Goal: Task Accomplishment & Management: Complete application form

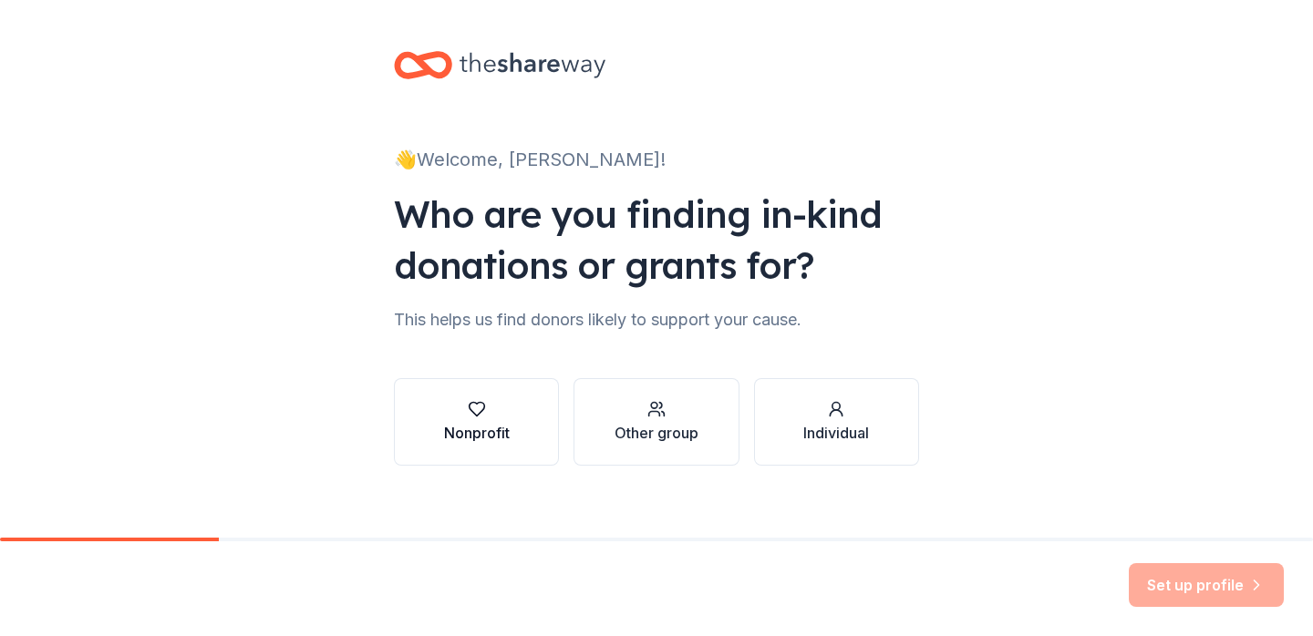
click at [514, 419] on button "Nonprofit" at bounding box center [476, 422] width 165 height 88
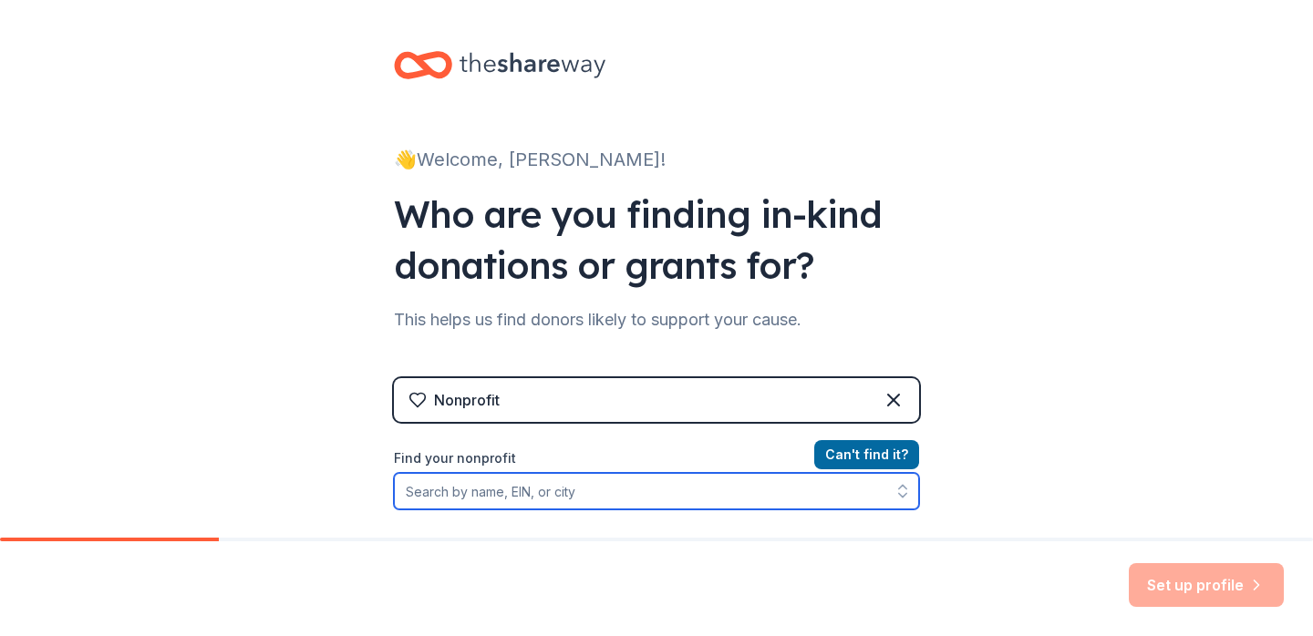
click at [695, 499] on input "Find your nonprofit" at bounding box center [656, 491] width 525 height 36
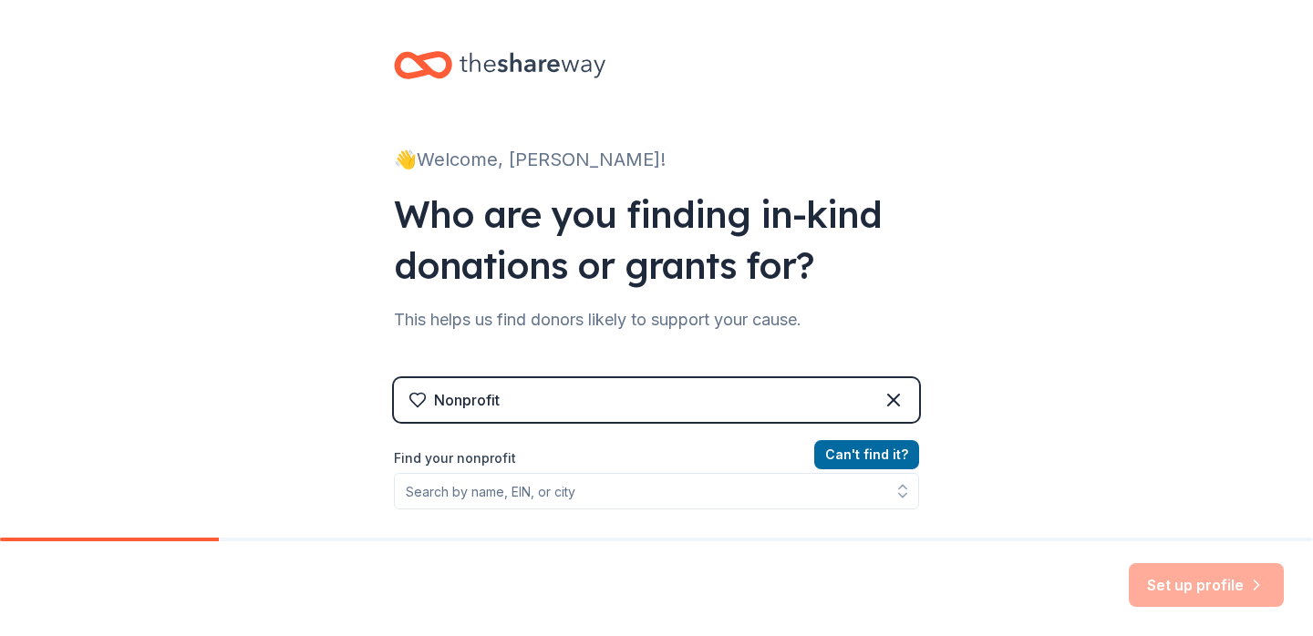
click at [592, 512] on div "Can ' t find it? Find your nonprofit" at bounding box center [656, 549] width 525 height 211
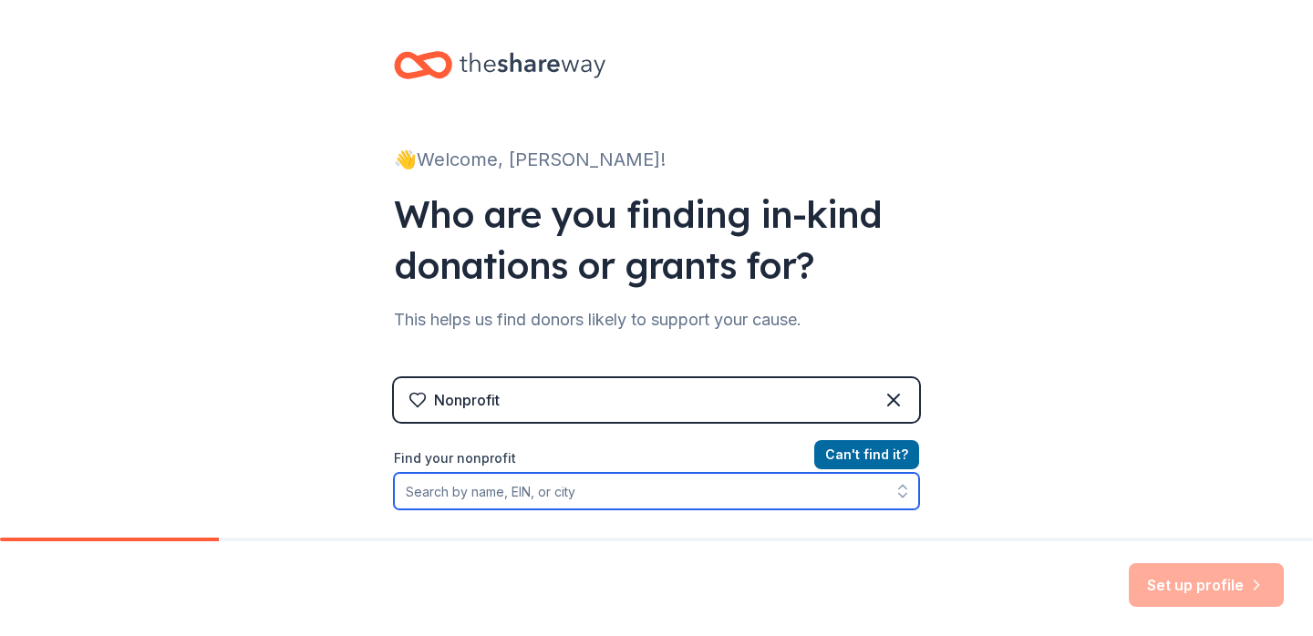
click at [592, 499] on input "Find your nonprofit" at bounding box center [656, 491] width 525 height 36
paste input "[US_EMPLOYER_IDENTIFICATION_NUMBER]"
type input "[US_EMPLOYER_IDENTIFICATION_NUMBER]"
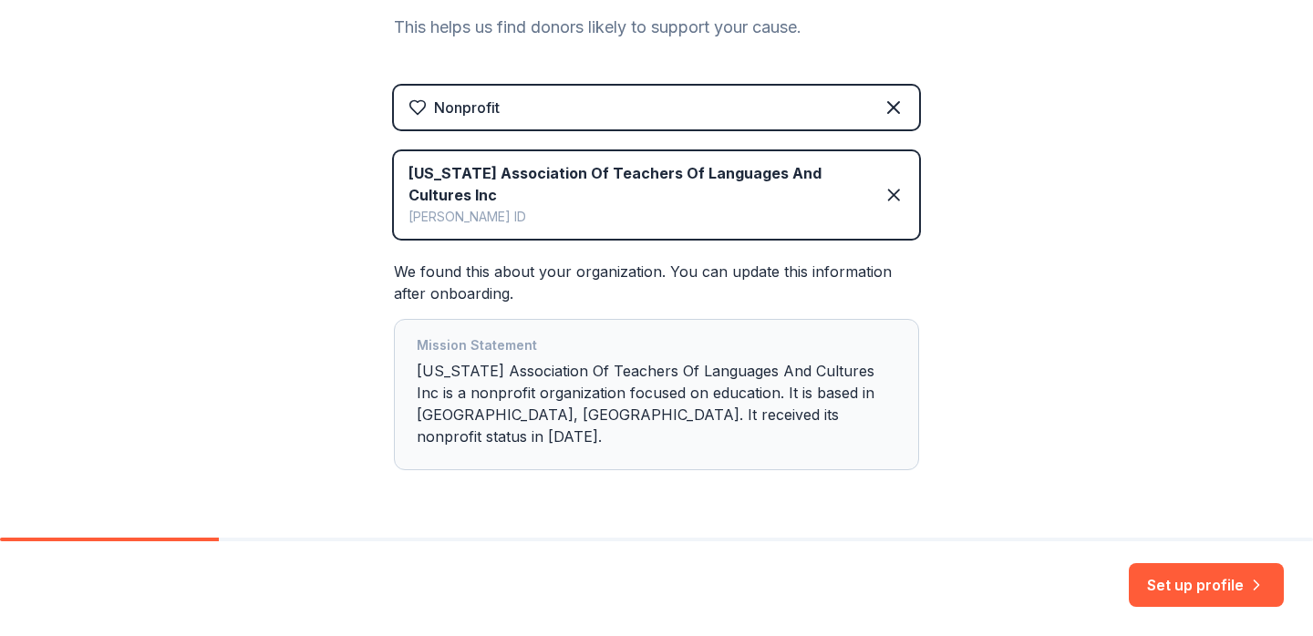
scroll to position [294, 0]
click at [1186, 593] on button "Set up profile" at bounding box center [1205, 585] width 155 height 44
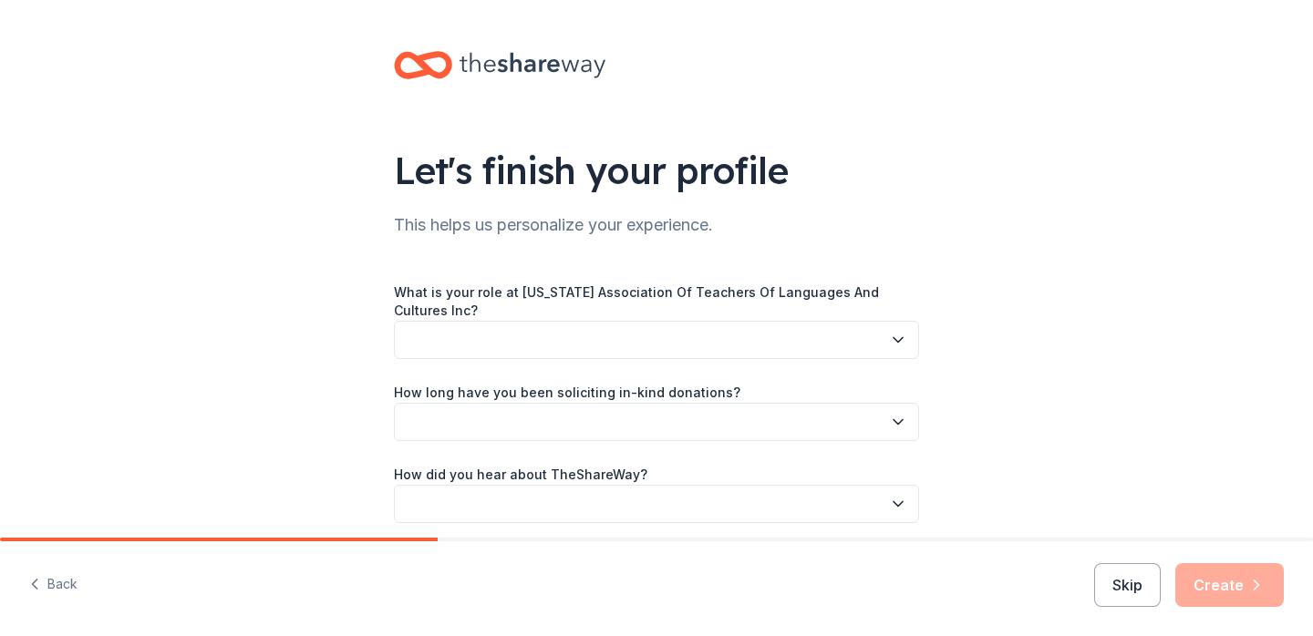
click at [758, 333] on button "button" at bounding box center [656, 340] width 525 height 38
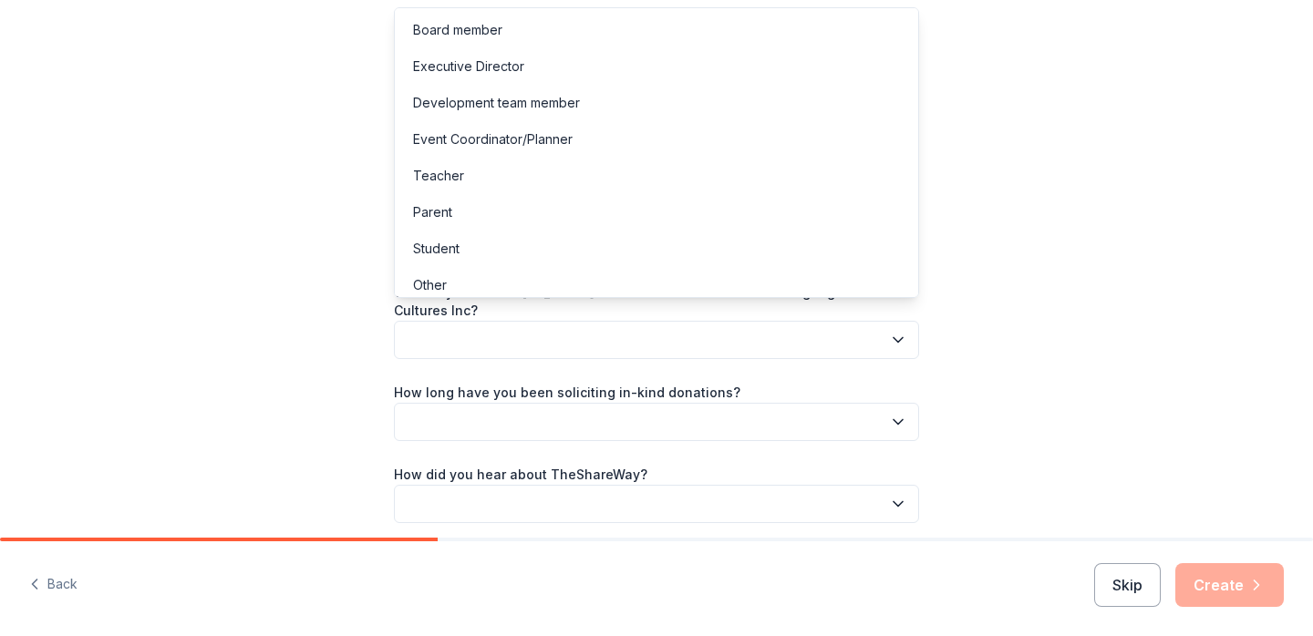
click at [1053, 310] on div "Let's finish your profile This helps us personalize your experience. What is yo…" at bounding box center [656, 305] width 1313 height 611
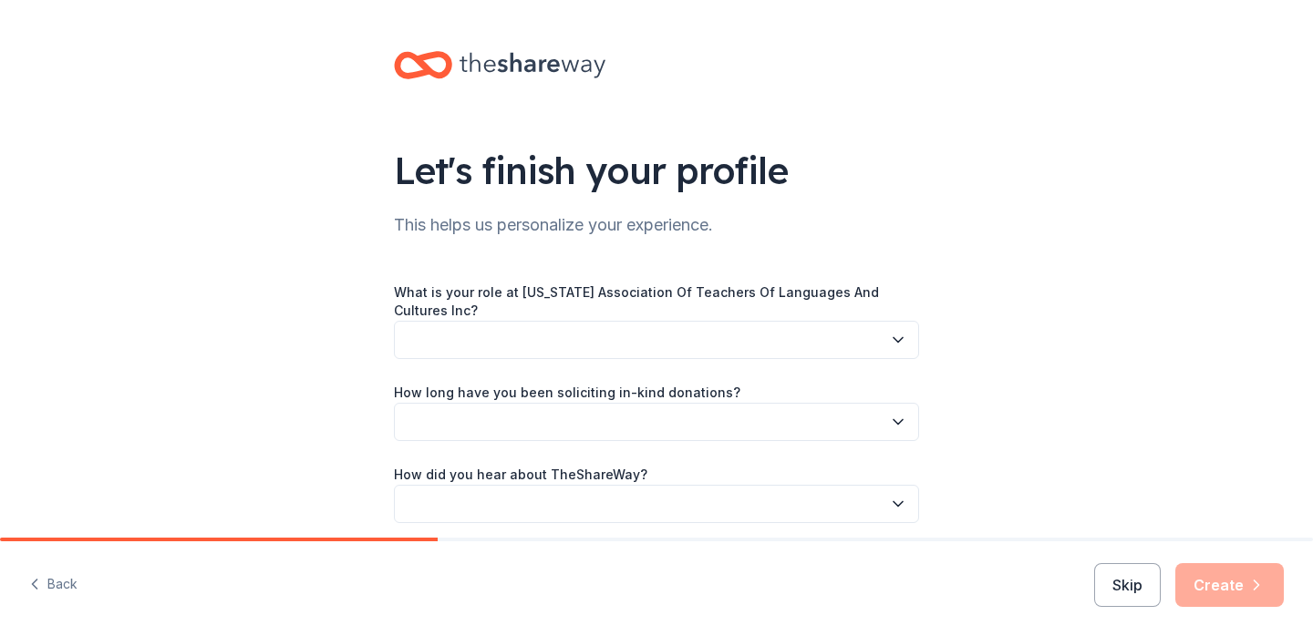
click at [818, 321] on button "button" at bounding box center [656, 340] width 525 height 38
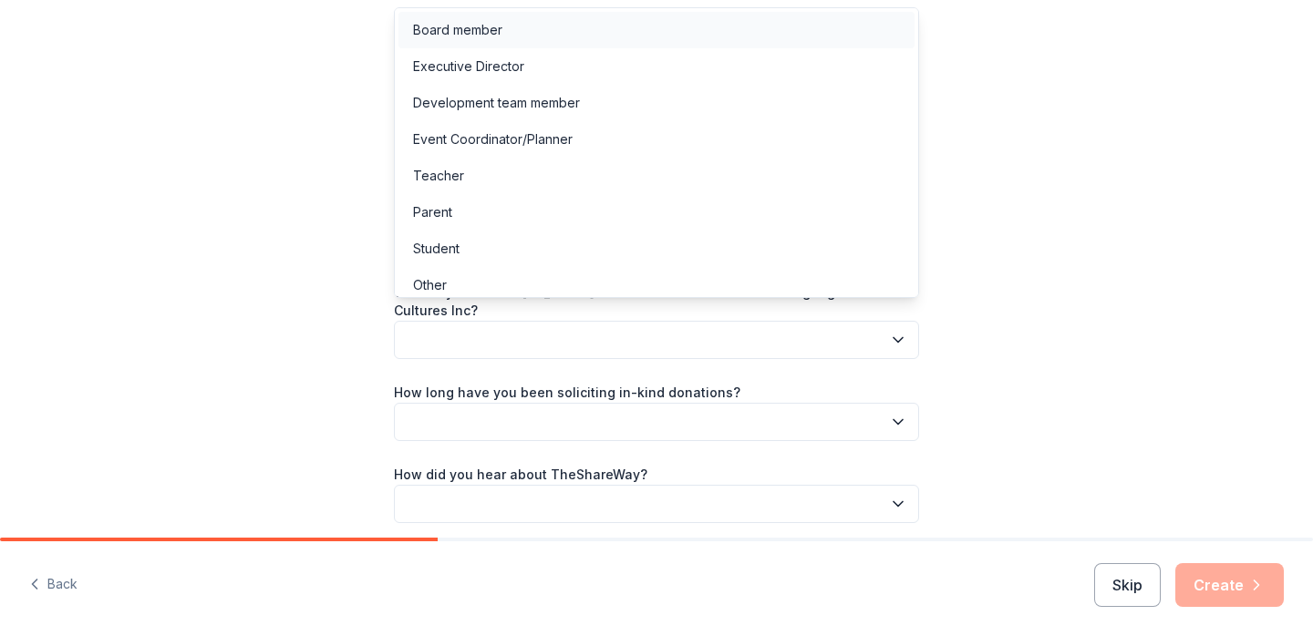
click at [514, 29] on div "Board member" at bounding box center [656, 30] width 516 height 36
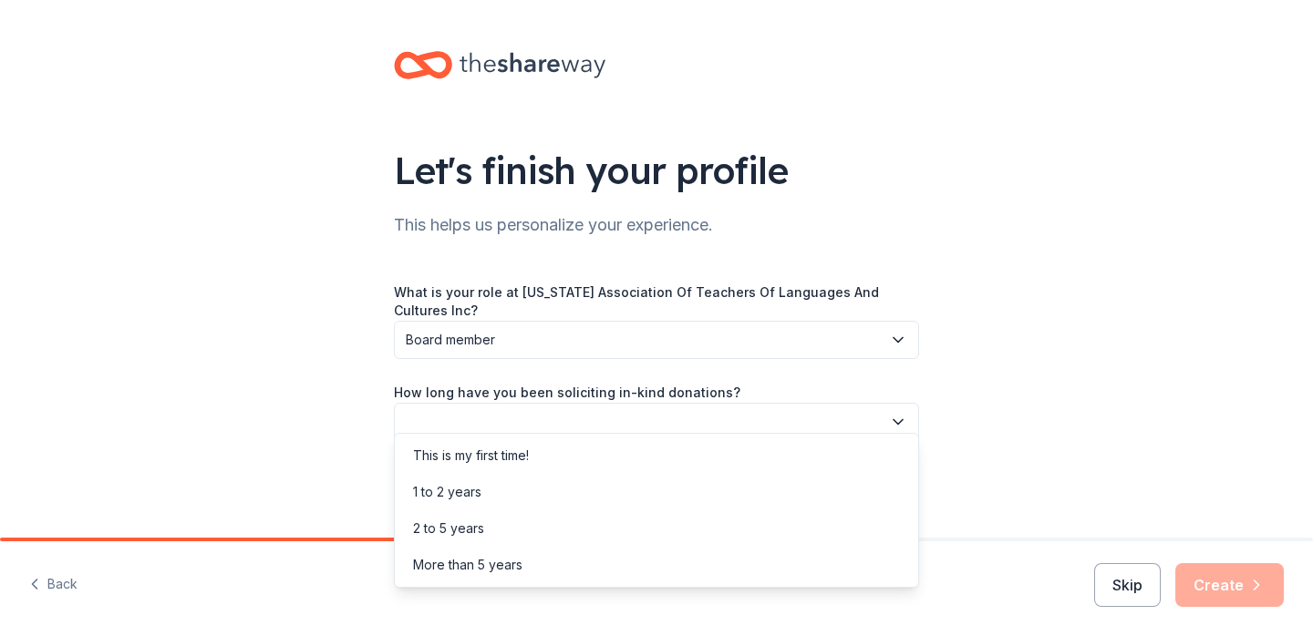
click at [551, 403] on button "button" at bounding box center [656, 422] width 525 height 38
click at [653, 560] on div "More than 5 years" at bounding box center [656, 565] width 516 height 36
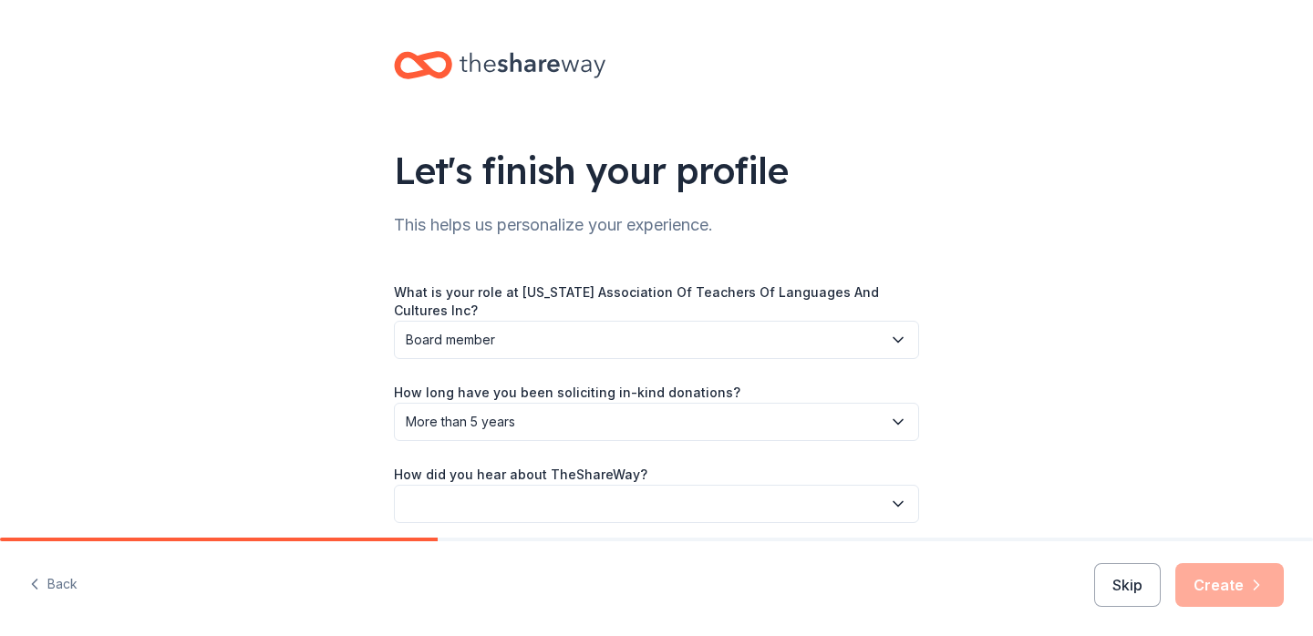
scroll to position [57, 0]
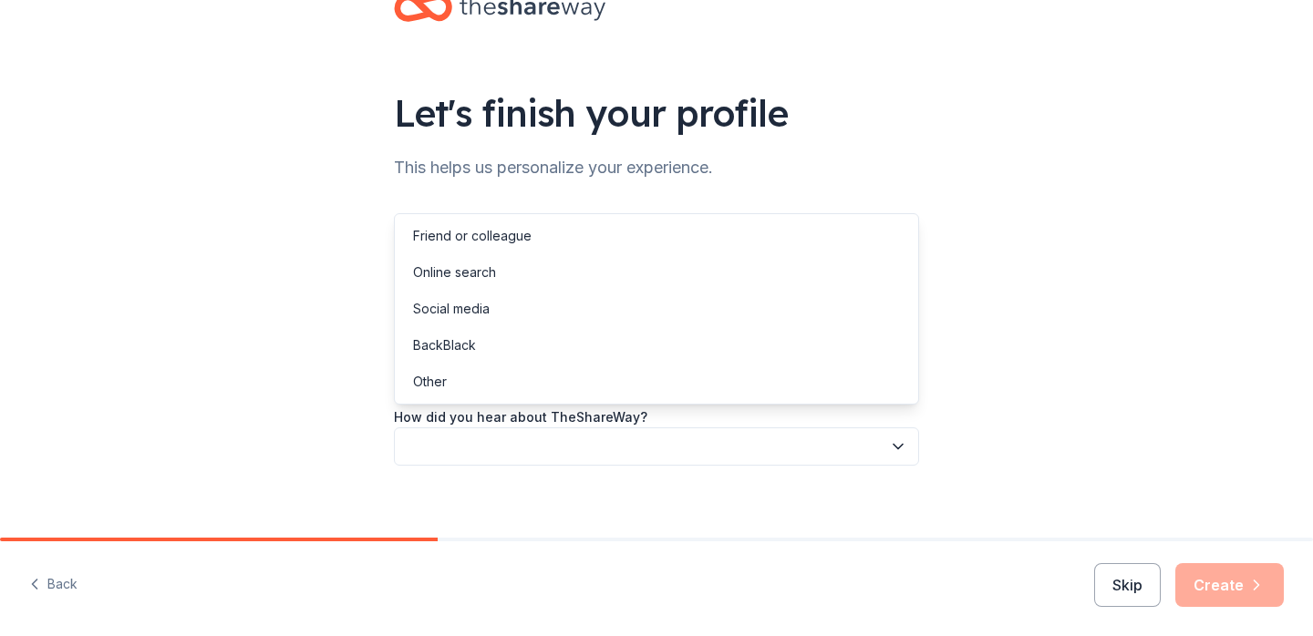
click at [563, 438] on button "button" at bounding box center [656, 447] width 525 height 38
click at [471, 284] on div "Online search" at bounding box center [656, 272] width 516 height 36
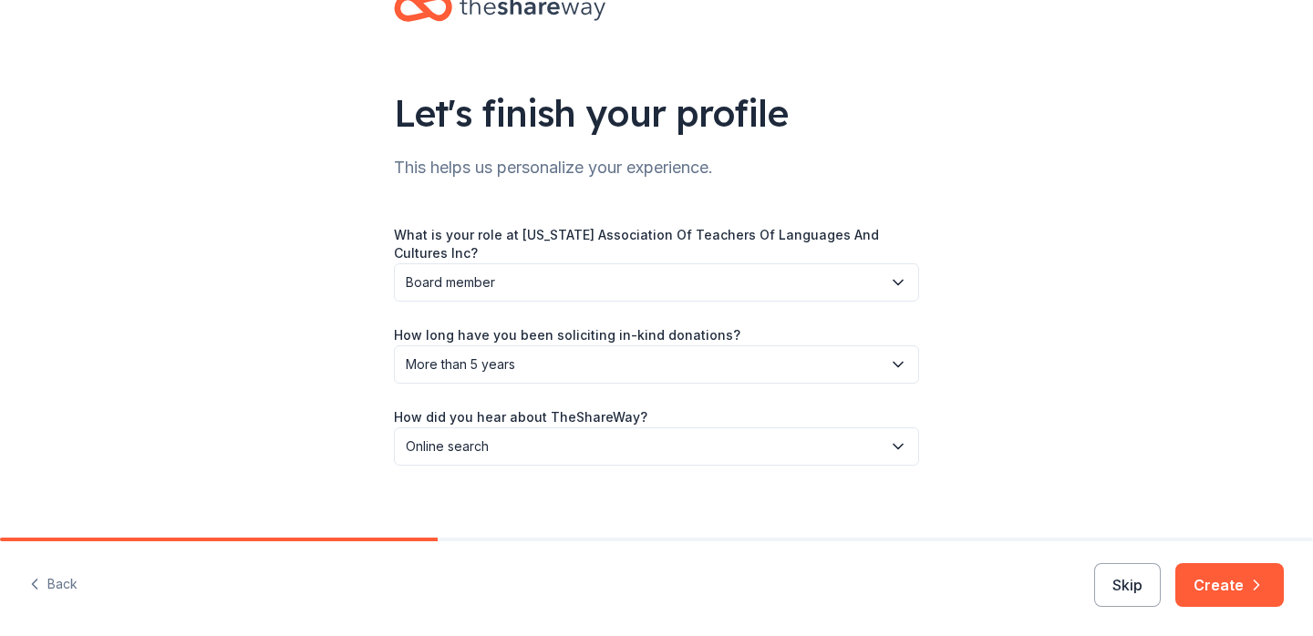
click at [1250, 594] on button "Create" at bounding box center [1229, 585] width 108 height 44
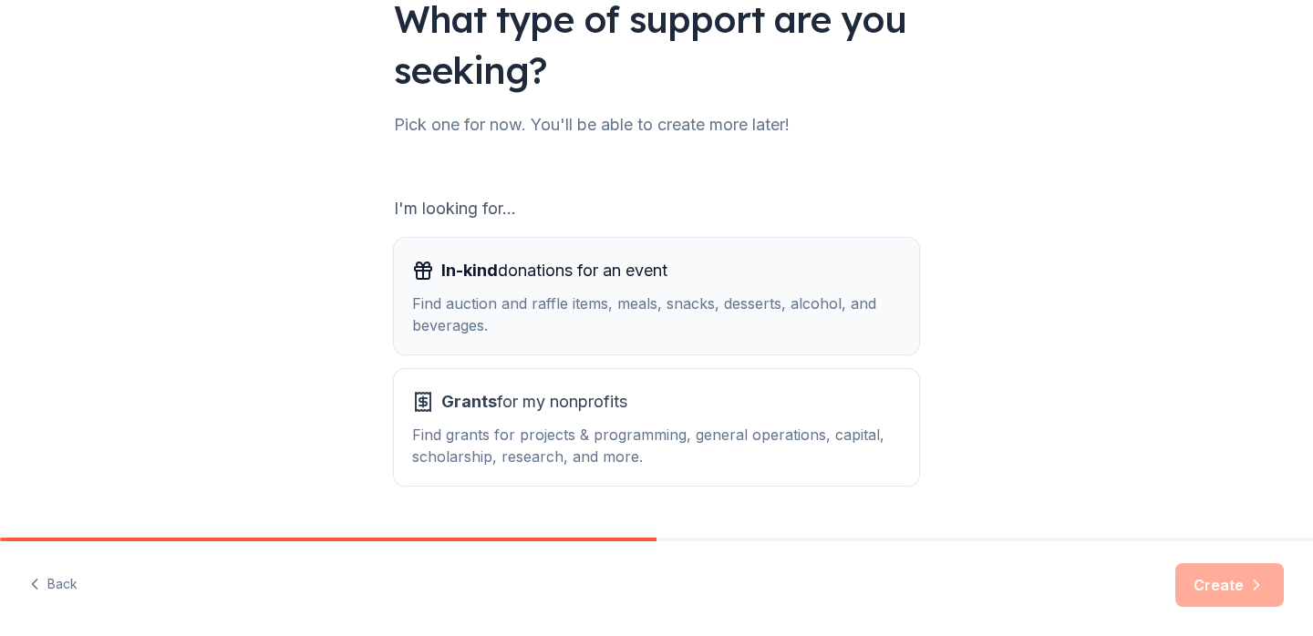
scroll to position [198, 0]
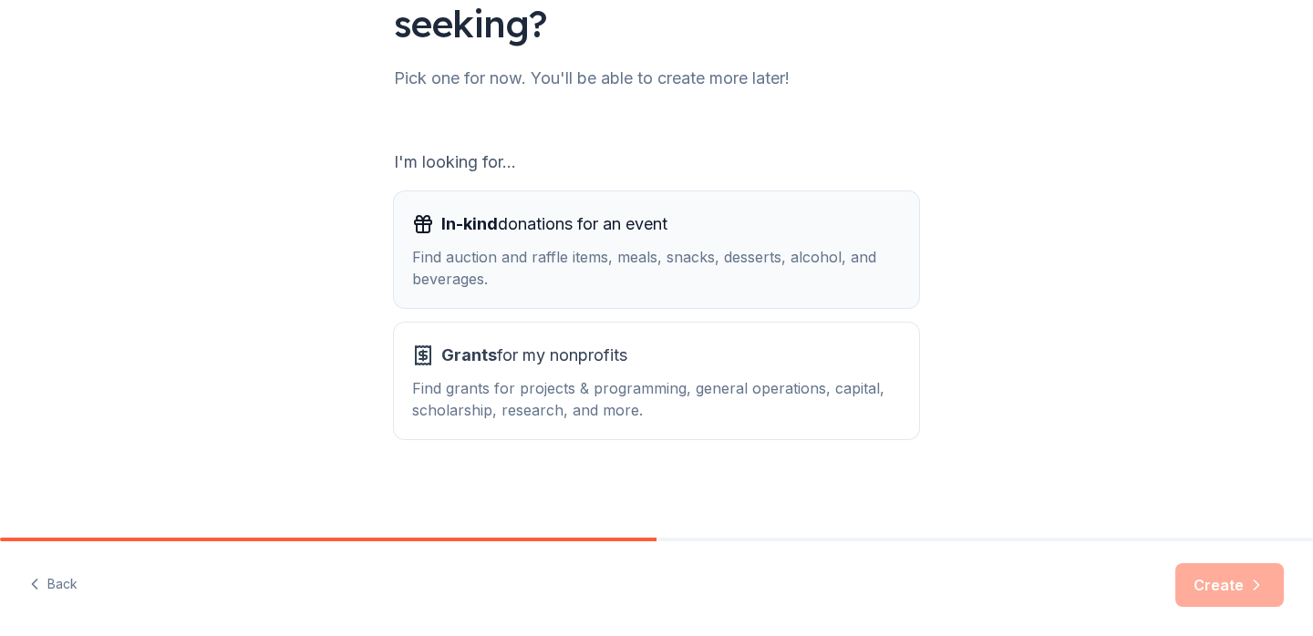
click at [768, 251] on div "Find auction and raffle items, meals, snacks, desserts, alcohol, and beverages." at bounding box center [656, 268] width 489 height 44
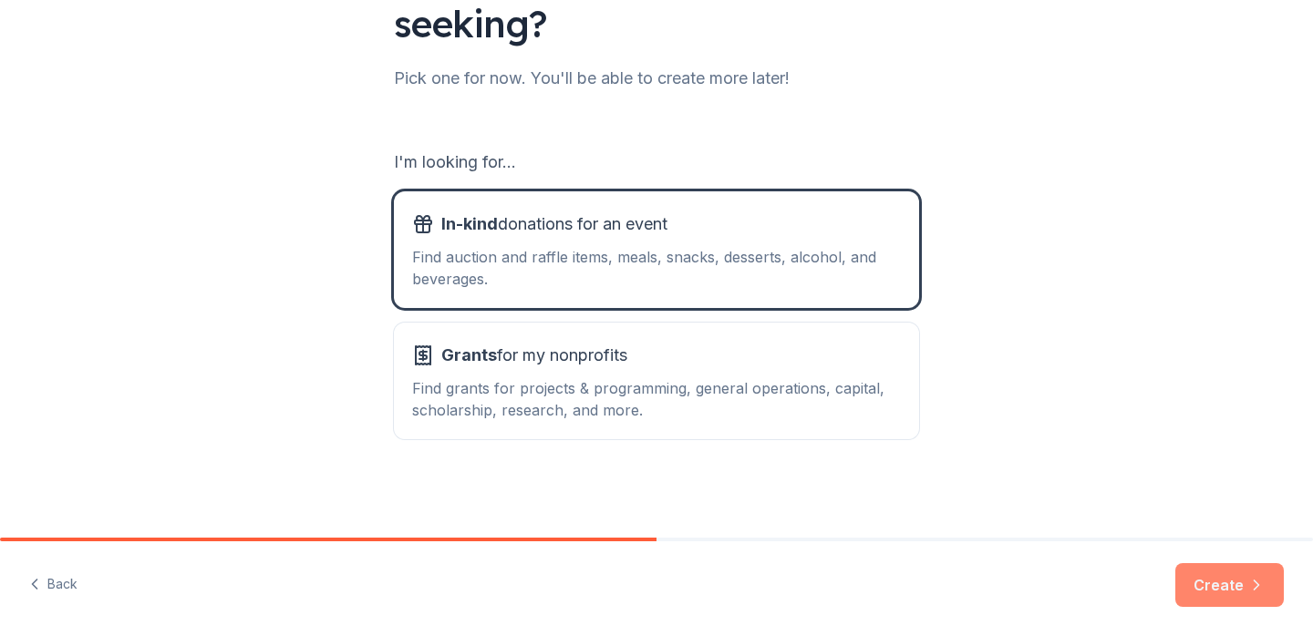
click at [1252, 595] on button "Create" at bounding box center [1229, 585] width 108 height 44
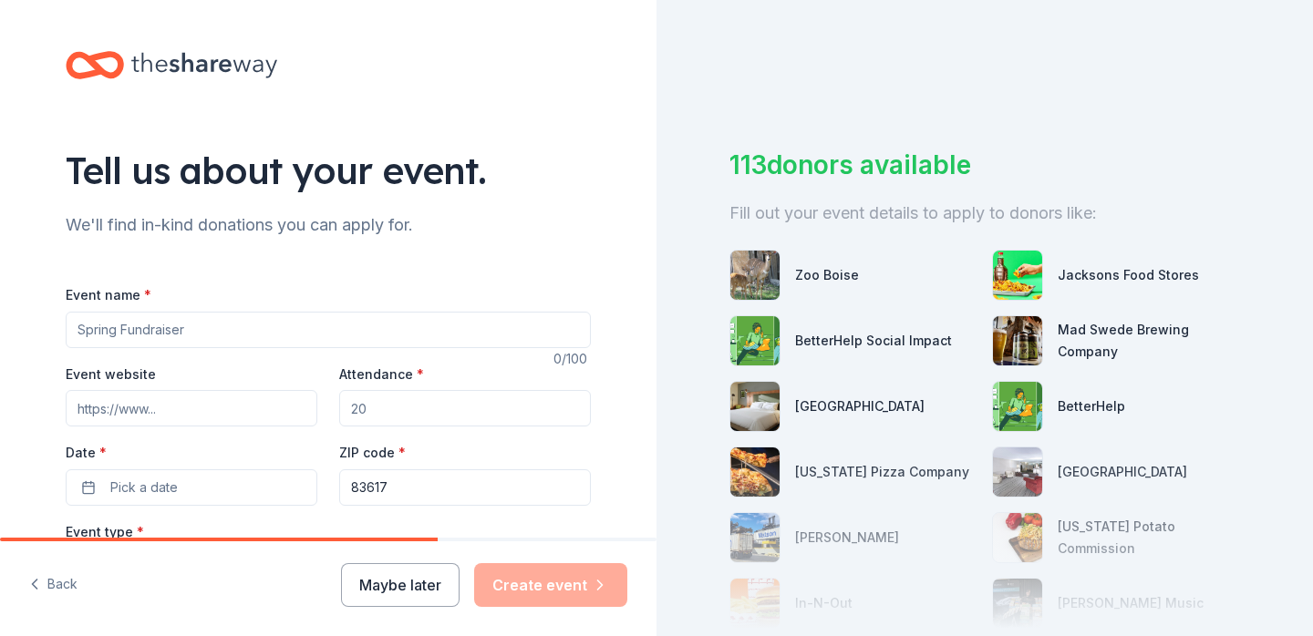
click at [379, 326] on input "Event name *" at bounding box center [328, 330] width 525 height 36
type input "IATLC Fall Conference"
type input "[DOMAIN_NAME]"
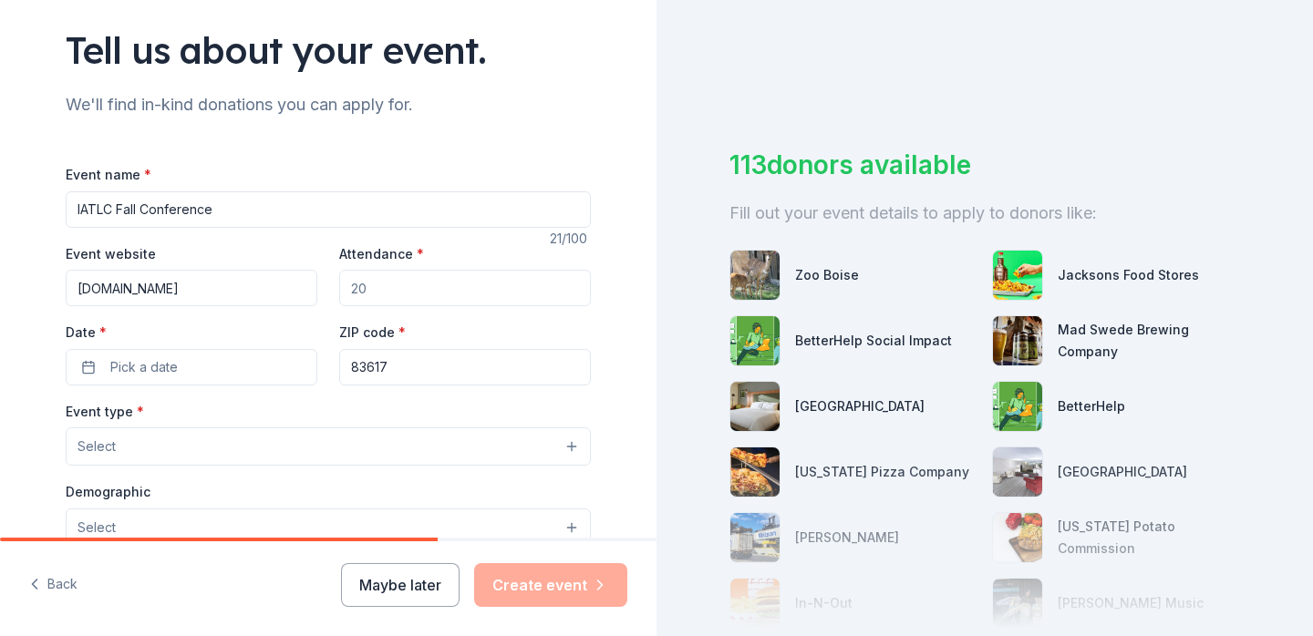
scroll to position [121, 0]
type input "5"
type input "6"
type input "55"
click at [229, 374] on button "Pick a date" at bounding box center [192, 366] width 252 height 36
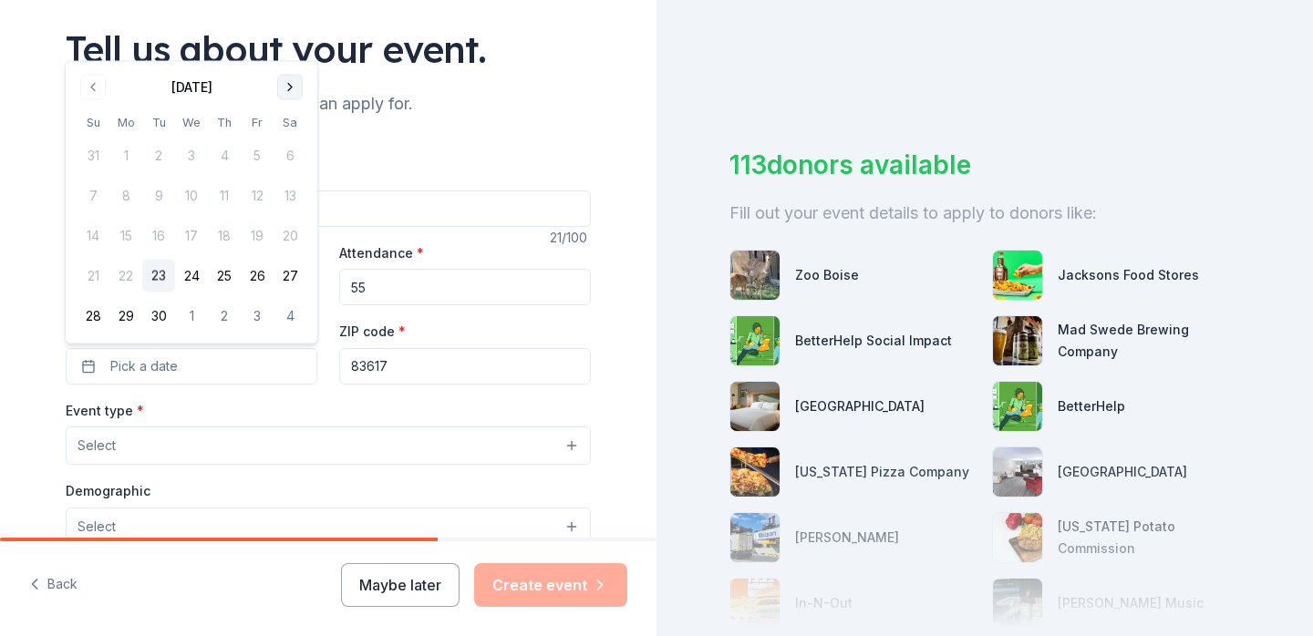
click at [293, 83] on button "Go to next month" at bounding box center [290, 88] width 26 height 26
click at [251, 273] on button "24" at bounding box center [257, 276] width 33 height 33
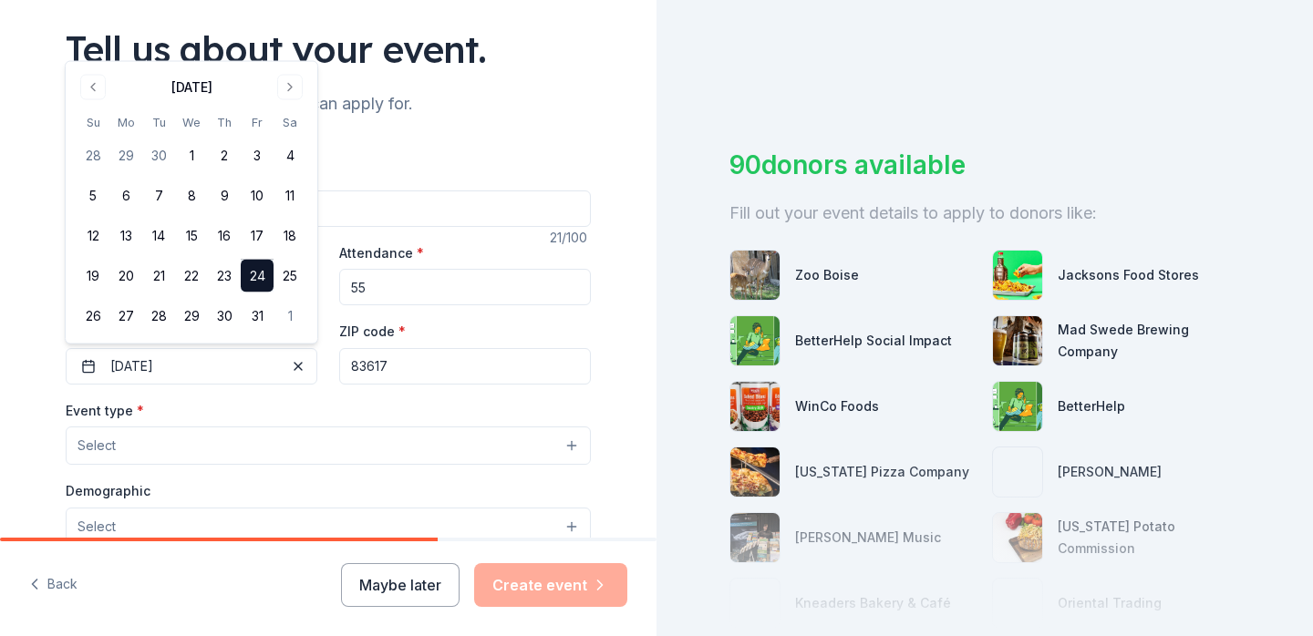
click at [277, 432] on button "Select" at bounding box center [328, 446] width 525 height 38
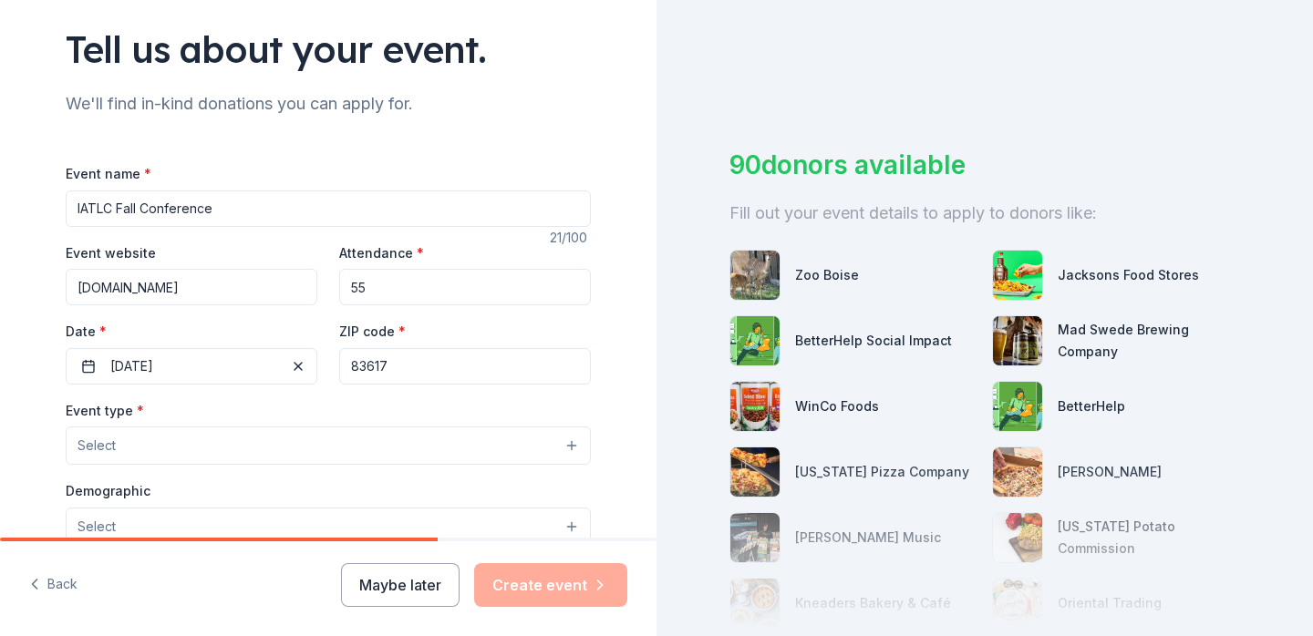
drag, startPoint x: 229, startPoint y: 463, endPoint x: 241, endPoint y: 440, distance: 25.7
click at [241, 440] on button "Select" at bounding box center [328, 446] width 525 height 38
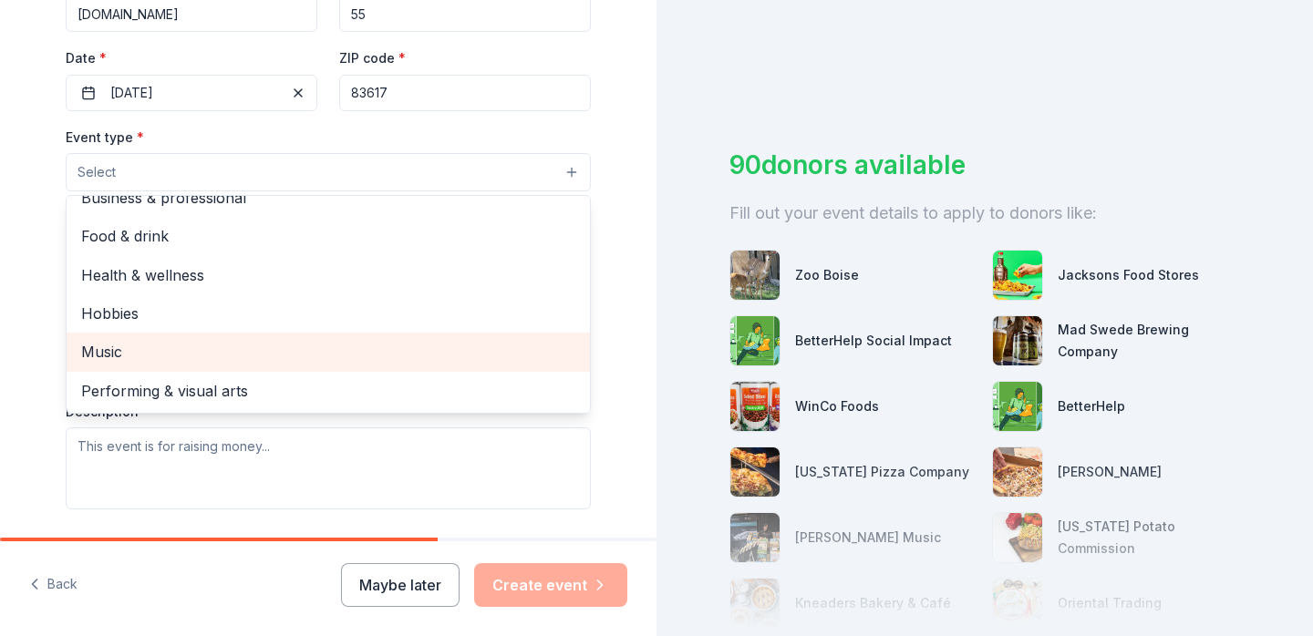
scroll to position [0, 0]
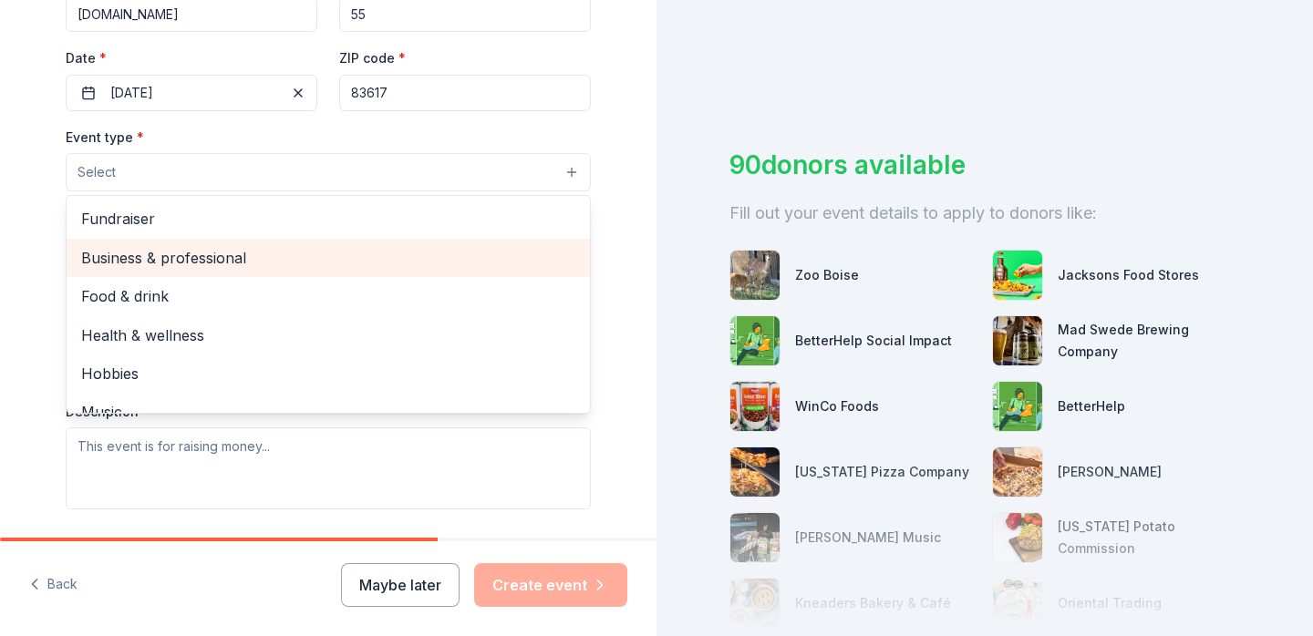
click at [181, 253] on span "Business & professional" at bounding box center [328, 258] width 494 height 24
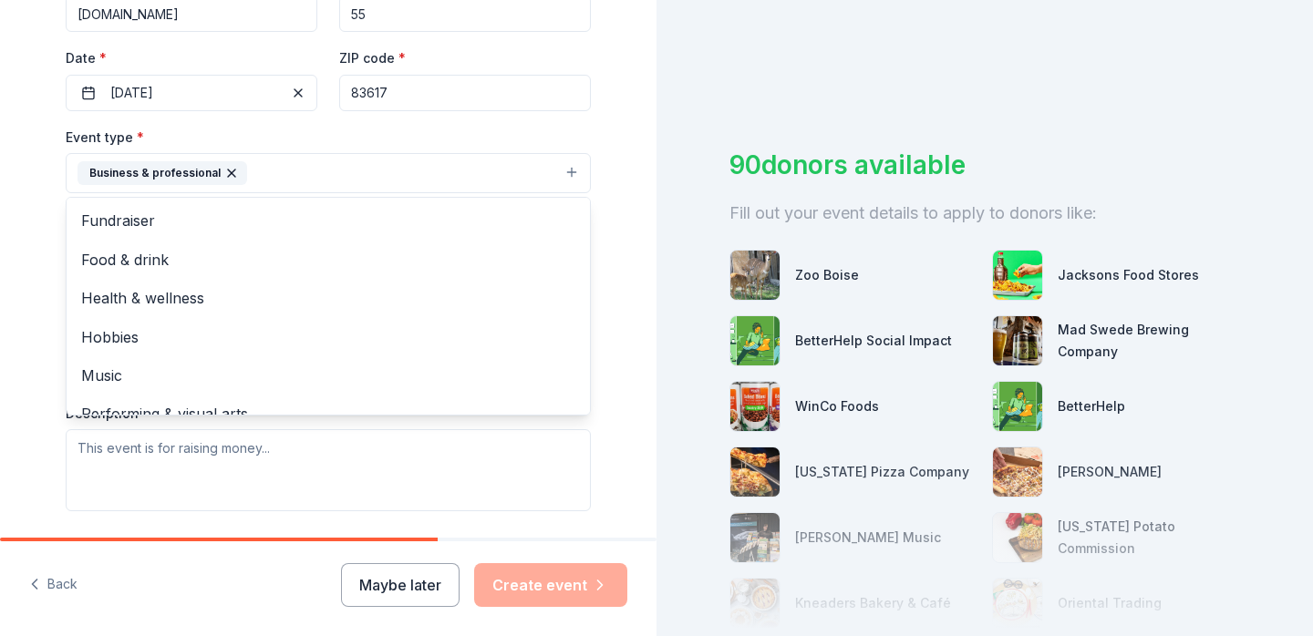
click at [14, 232] on div "Tell us about your event. We'll find in-kind donations you can apply for. Event…" at bounding box center [328, 212] width 656 height 1215
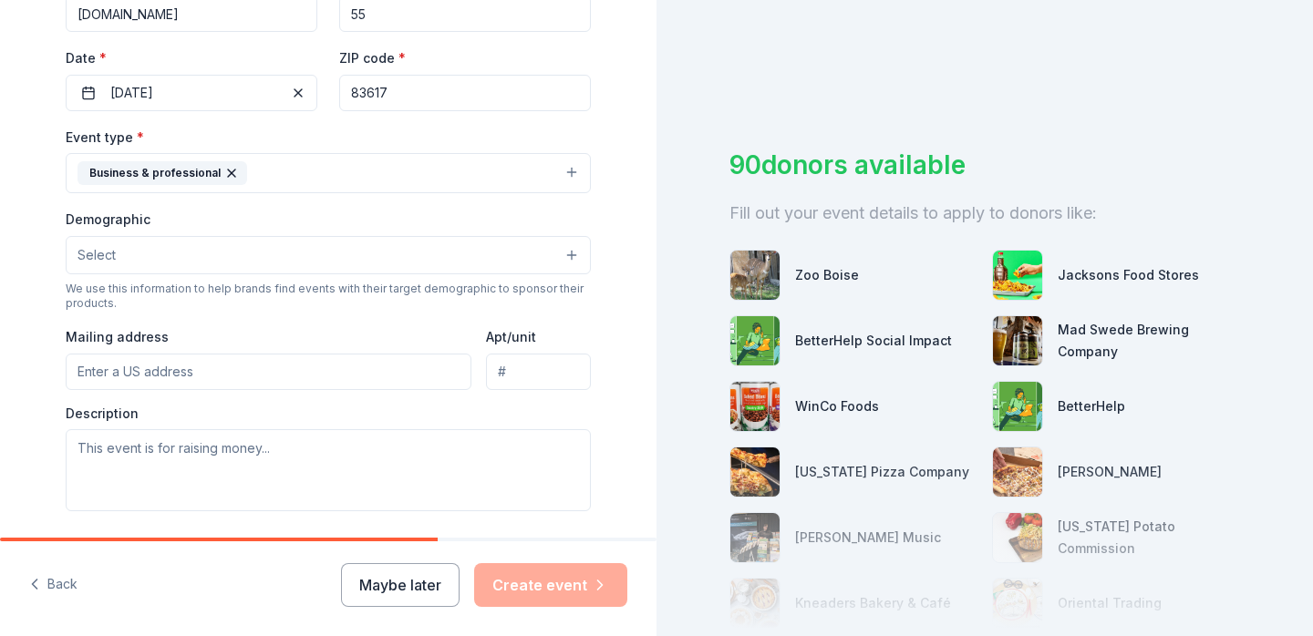
click at [135, 247] on button "Select" at bounding box center [328, 255] width 525 height 38
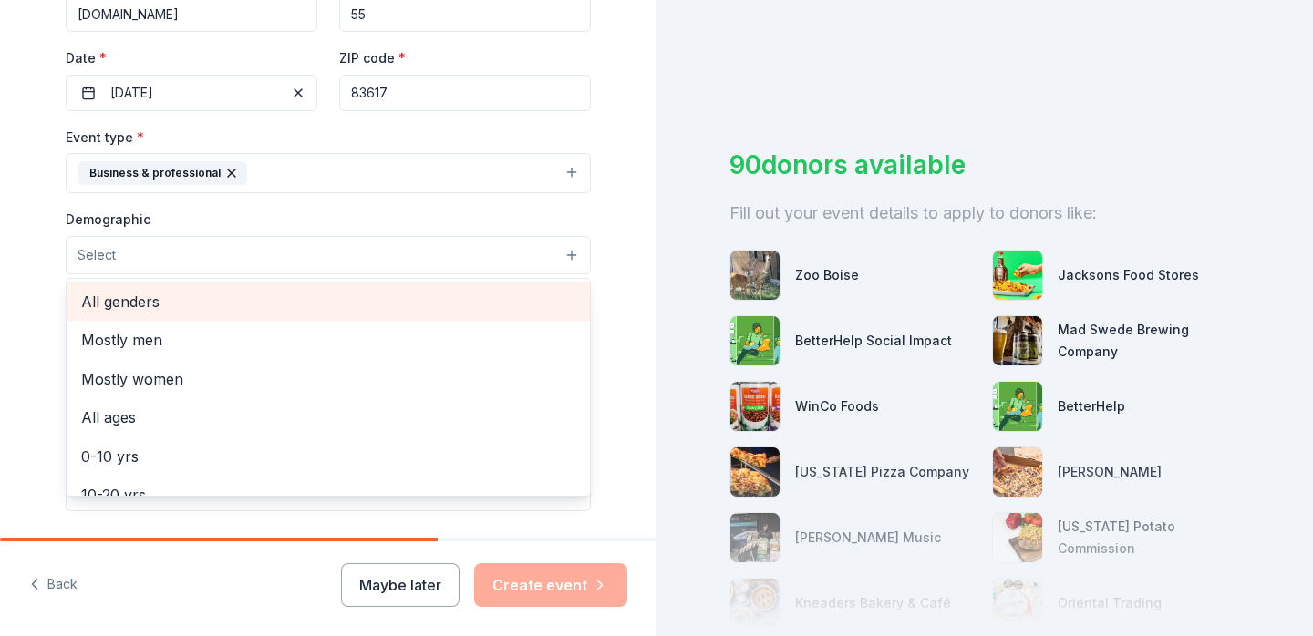
click at [206, 304] on span "All genders" at bounding box center [328, 302] width 494 height 24
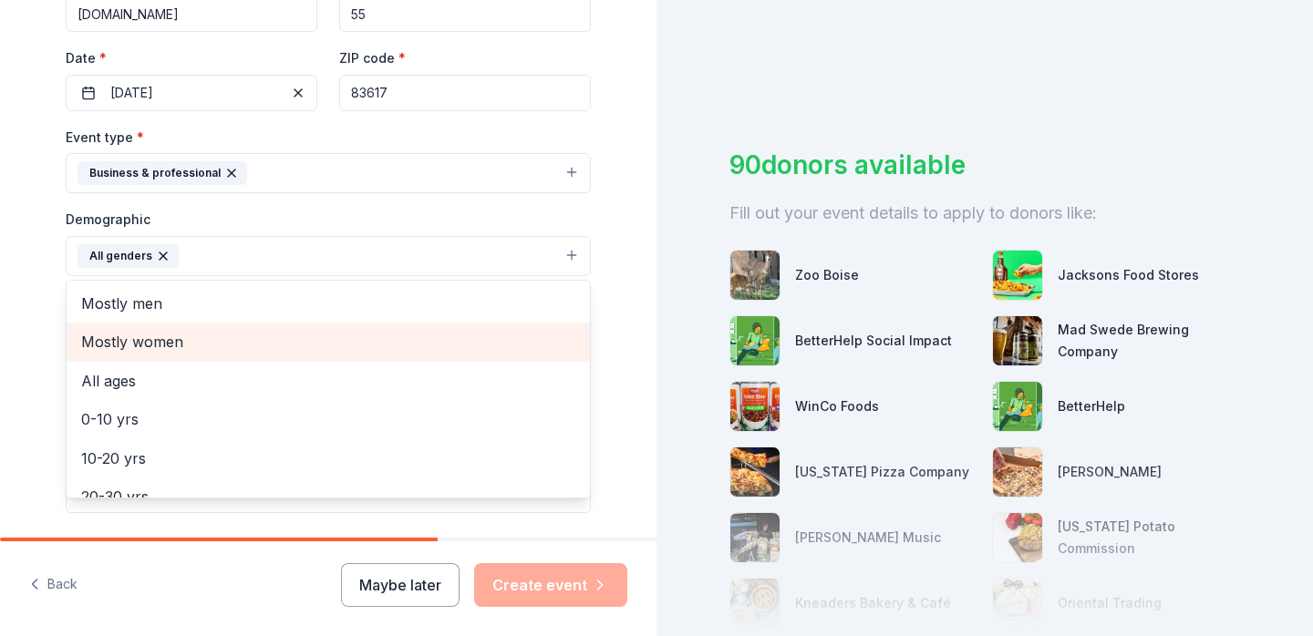
scroll to position [7, 0]
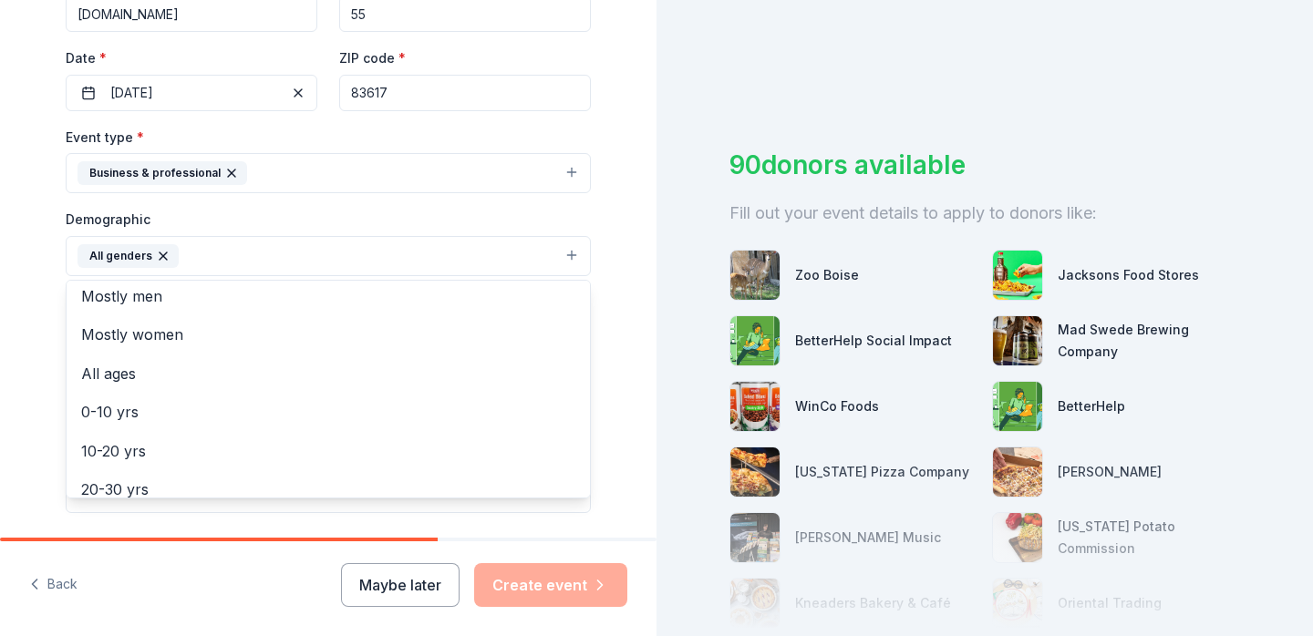
click at [33, 308] on div "Tell us about your event. We'll find in-kind donations you can apply for. Event…" at bounding box center [328, 213] width 656 height 1217
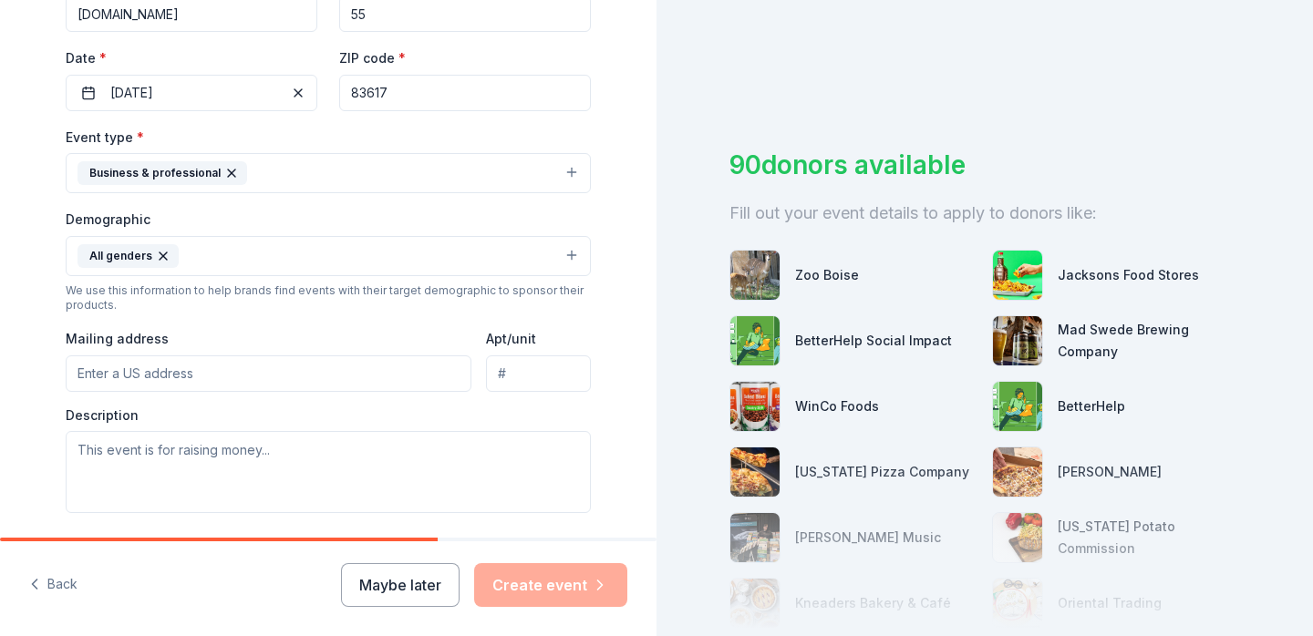
click at [209, 374] on input "Mailing address" at bounding box center [269, 373] width 406 height 36
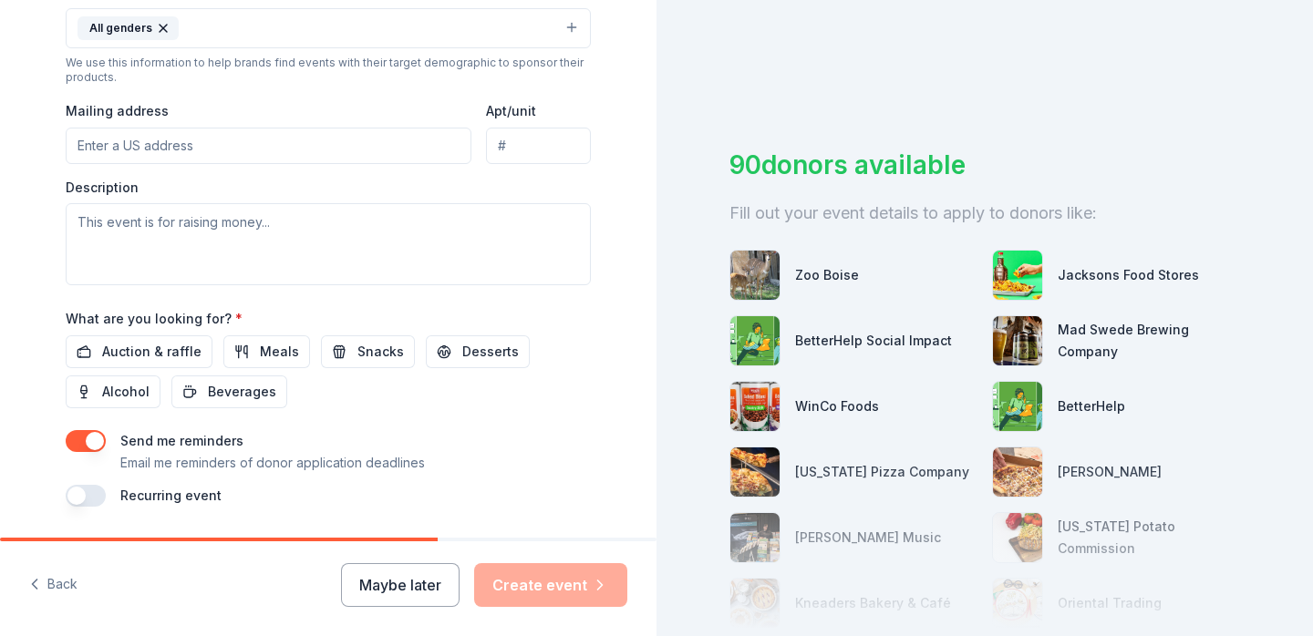
scroll to position [631, 0]
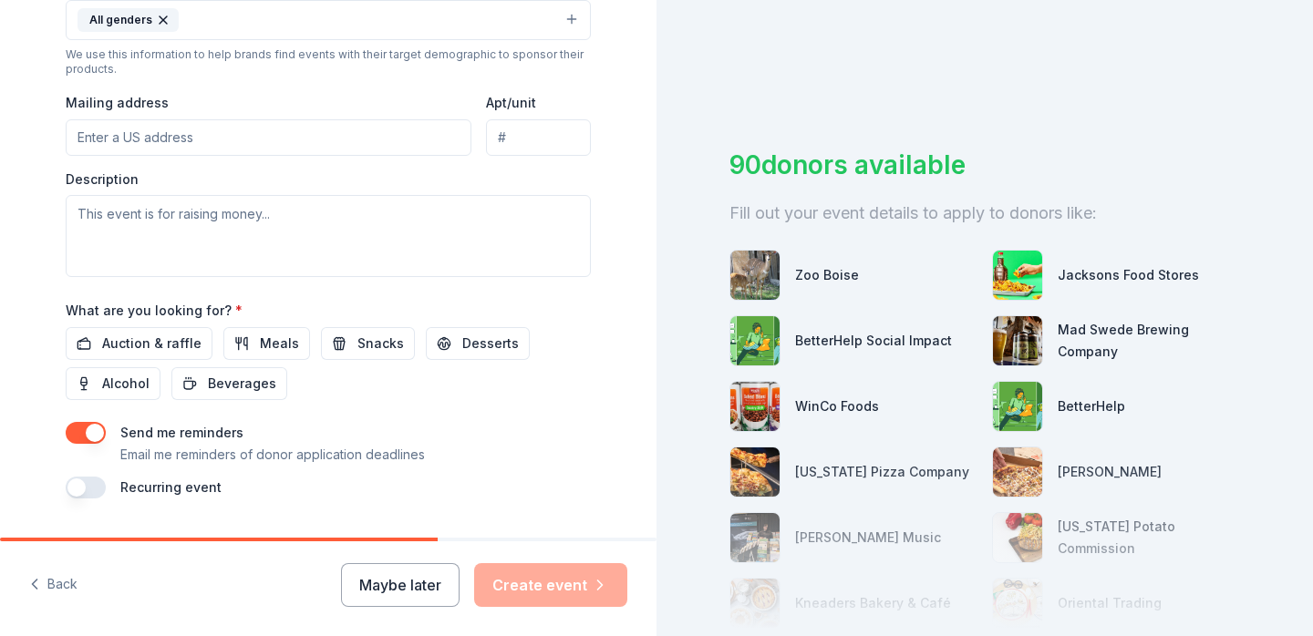
paste input "The [US_STATE] Association of Teachers of Languages and Cultures (IATLC) Annual…"
type input "The [US_STATE] Association of Teachers of Languages and Cultures (IATLC) Annual…"
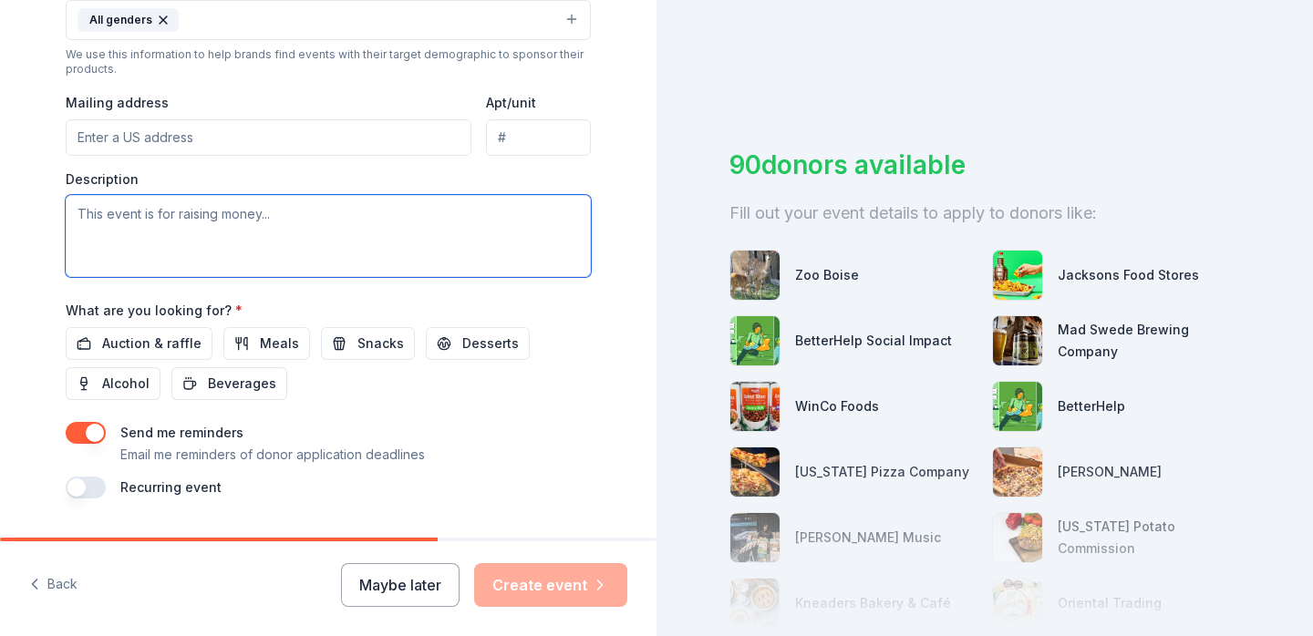
click at [538, 229] on textarea at bounding box center [328, 236] width 525 height 82
paste textarea "The [US_STATE] Association of Teachers of Languages and Cultures (IATLC) Annual…"
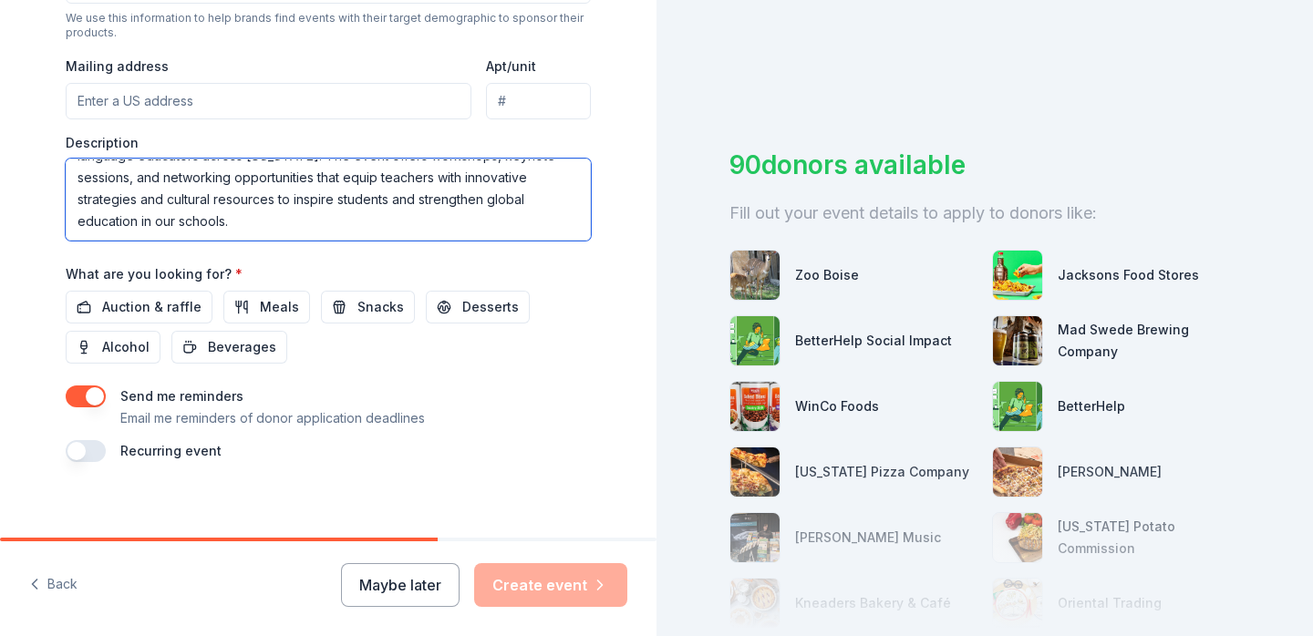
scroll to position [679, 0]
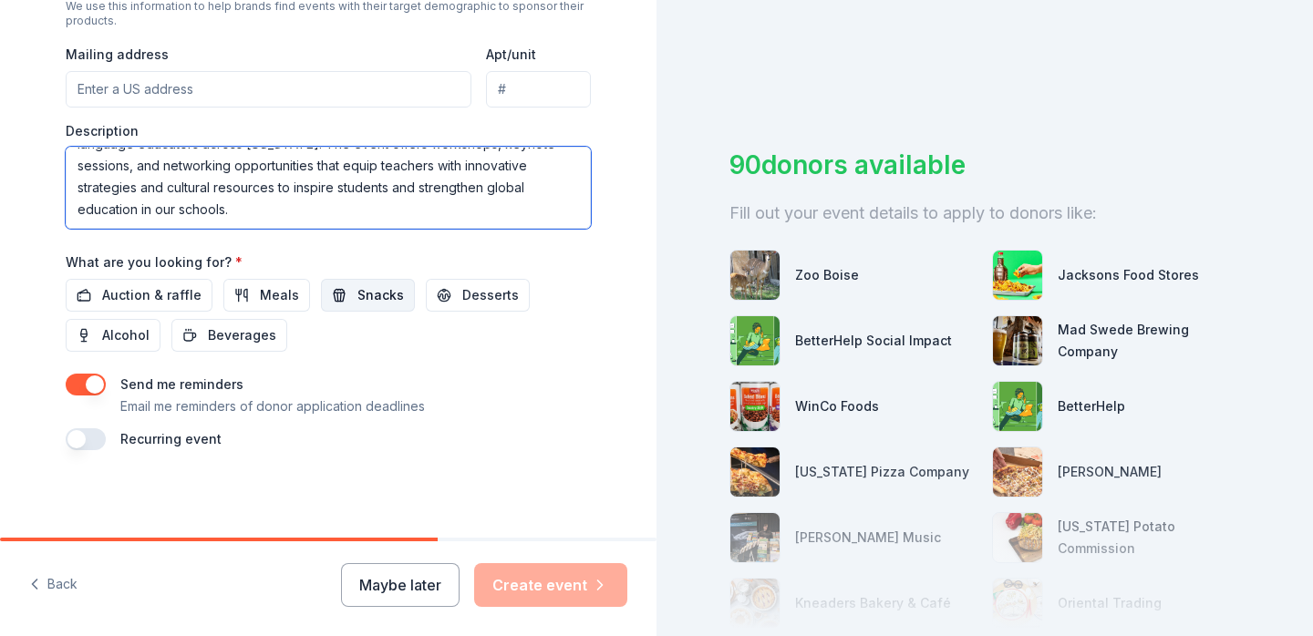
type textarea "The [US_STATE] Association of Teachers of Languages and Cultures (IATLC) Annual…"
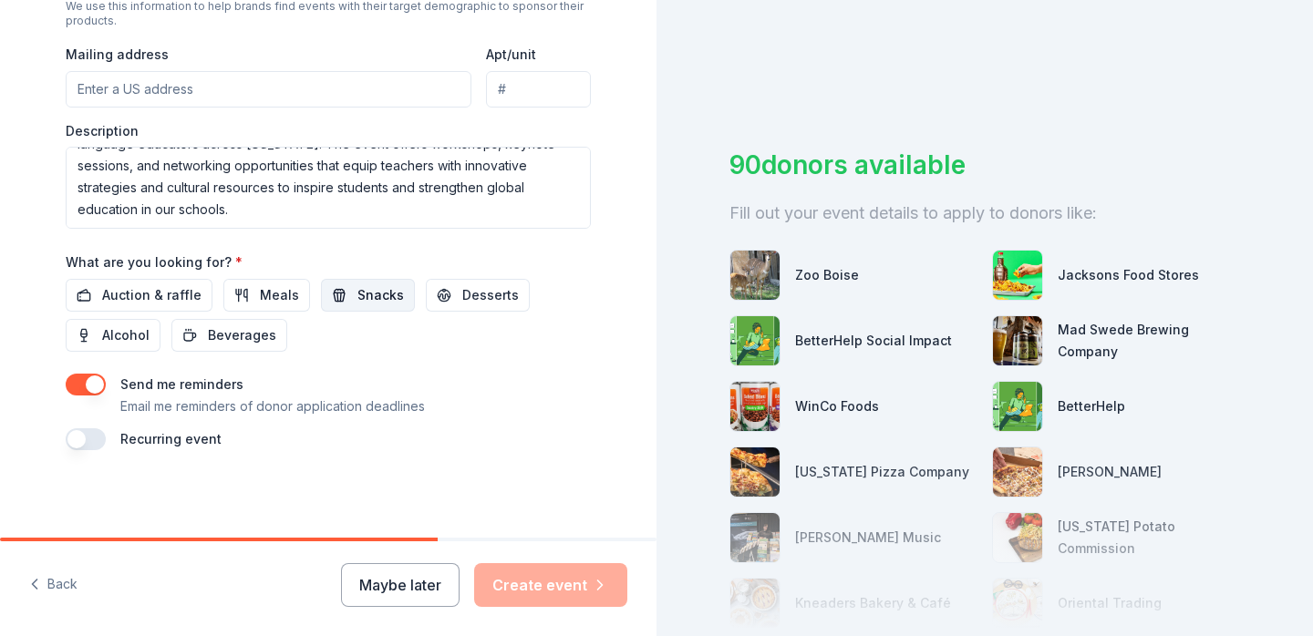
click at [363, 301] on span "Snacks" at bounding box center [380, 295] width 46 height 22
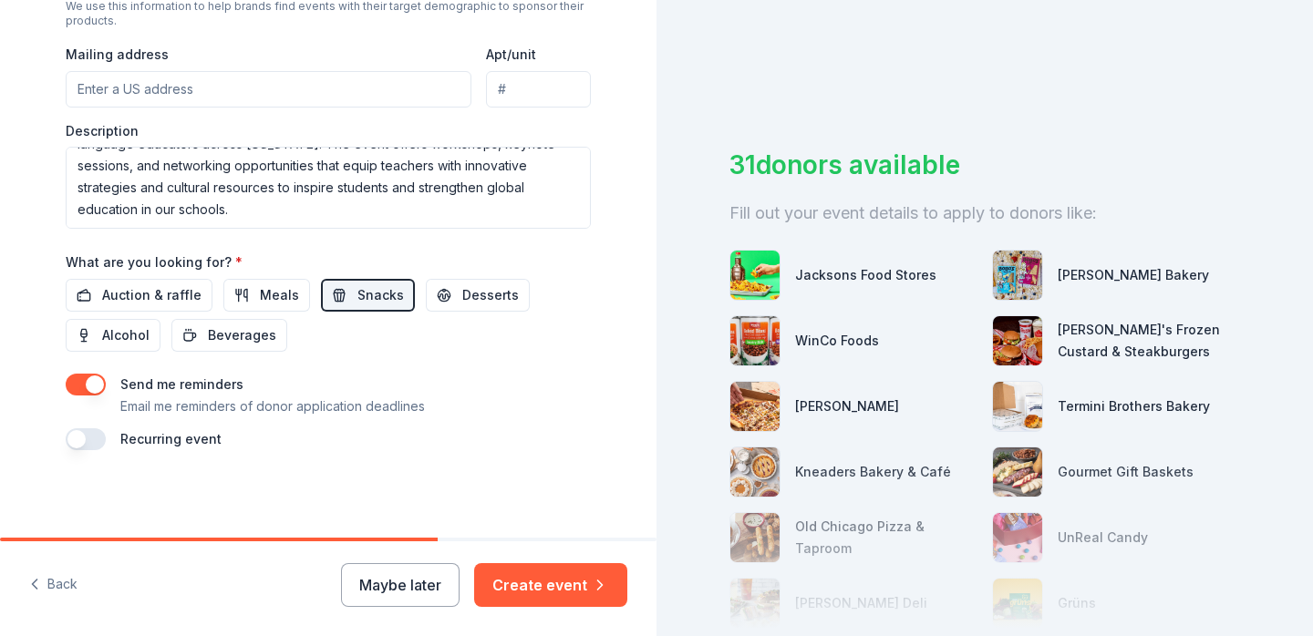
click at [89, 384] on button "button" at bounding box center [86, 385] width 40 height 22
click at [584, 591] on button "Create event" at bounding box center [550, 585] width 153 height 44
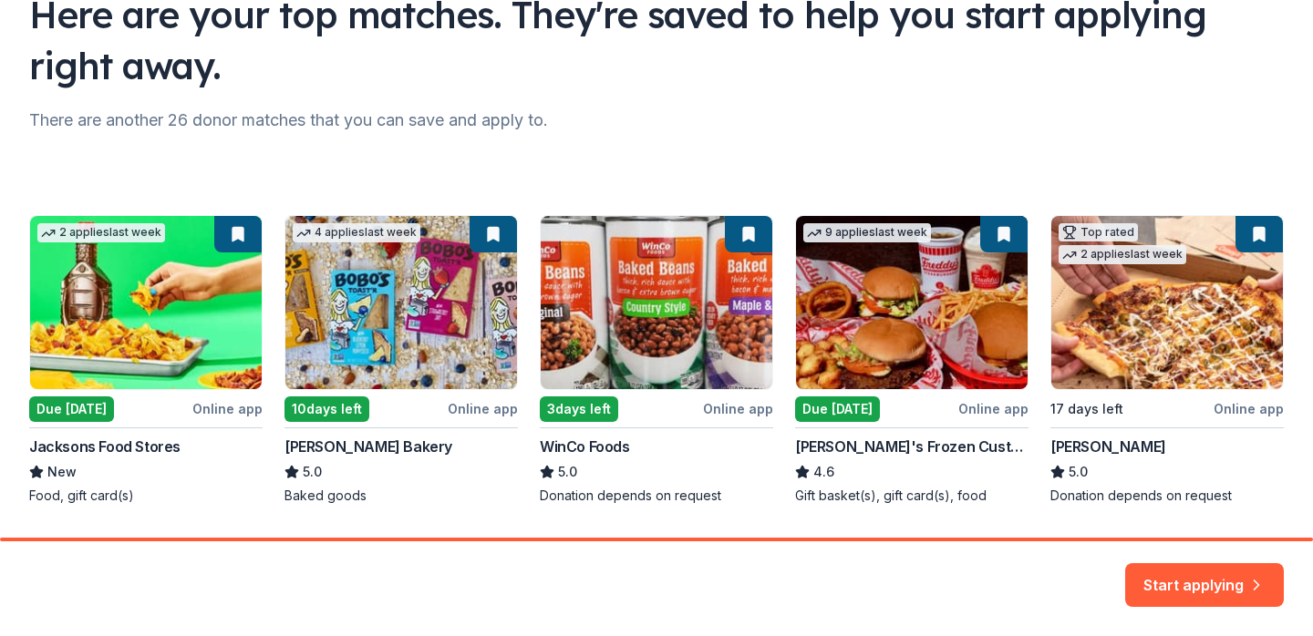
scroll to position [211, 0]
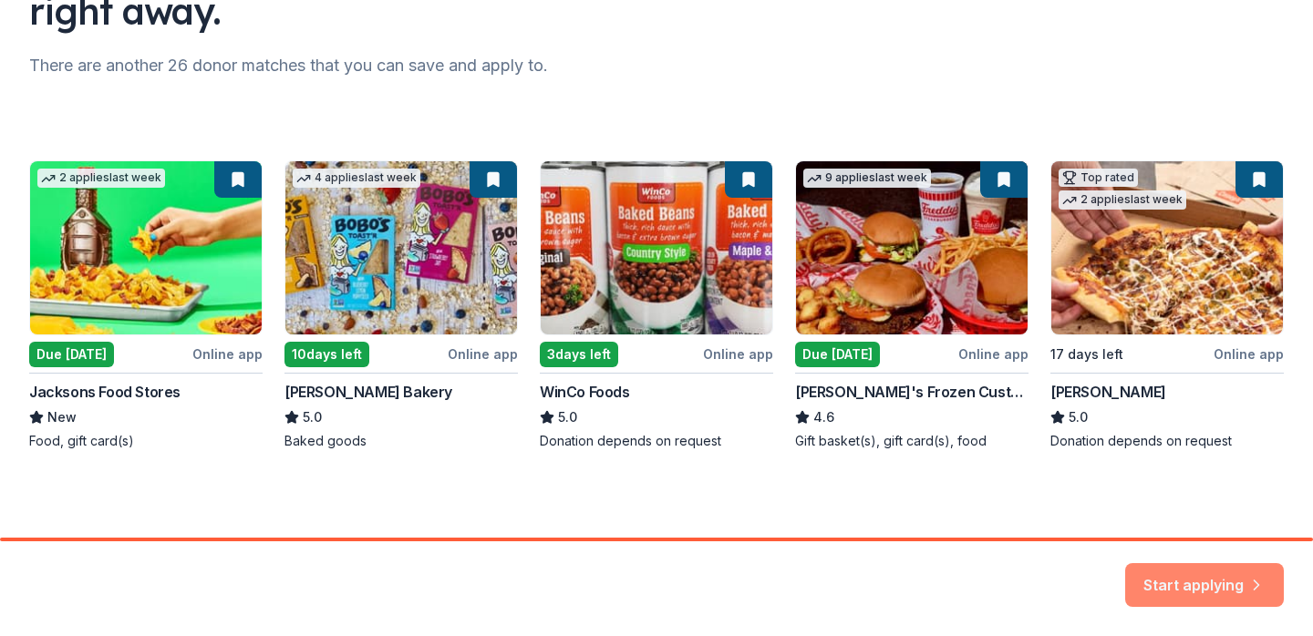
click at [1207, 574] on button "Start applying" at bounding box center [1204, 574] width 159 height 44
click at [1211, 583] on div "Start applying" at bounding box center [1204, 585] width 159 height 44
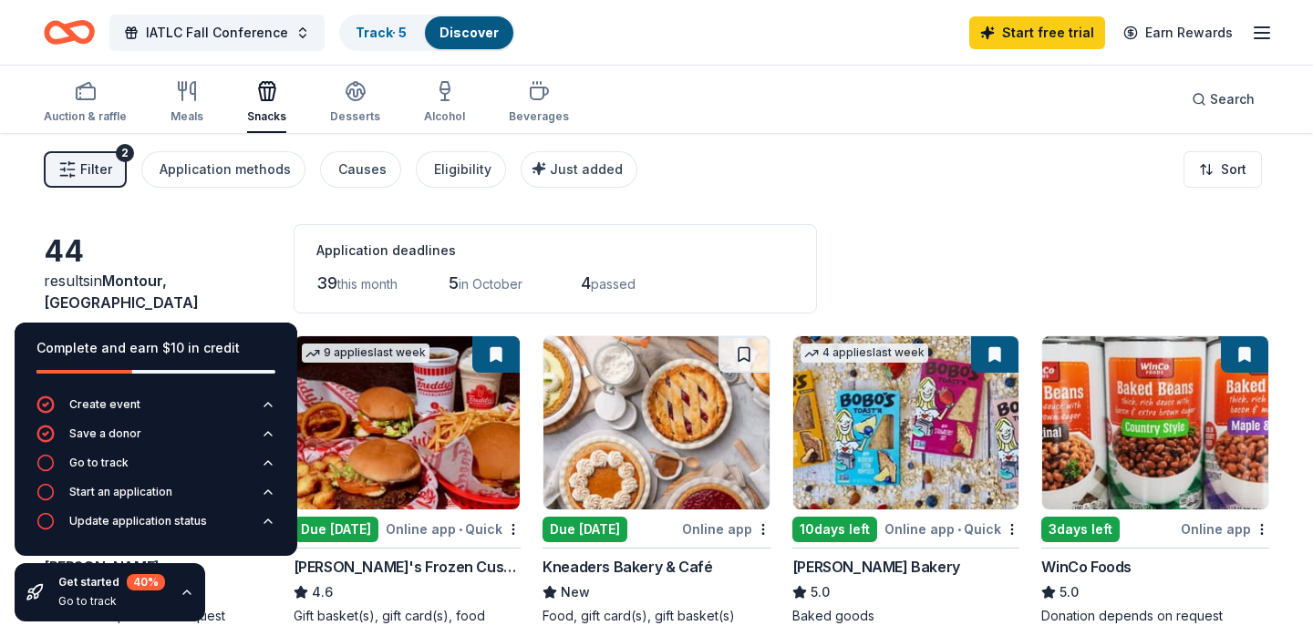
click at [185, 597] on icon "button" at bounding box center [187, 592] width 15 height 15
